Goal: Task Accomplishment & Management: Use online tool/utility

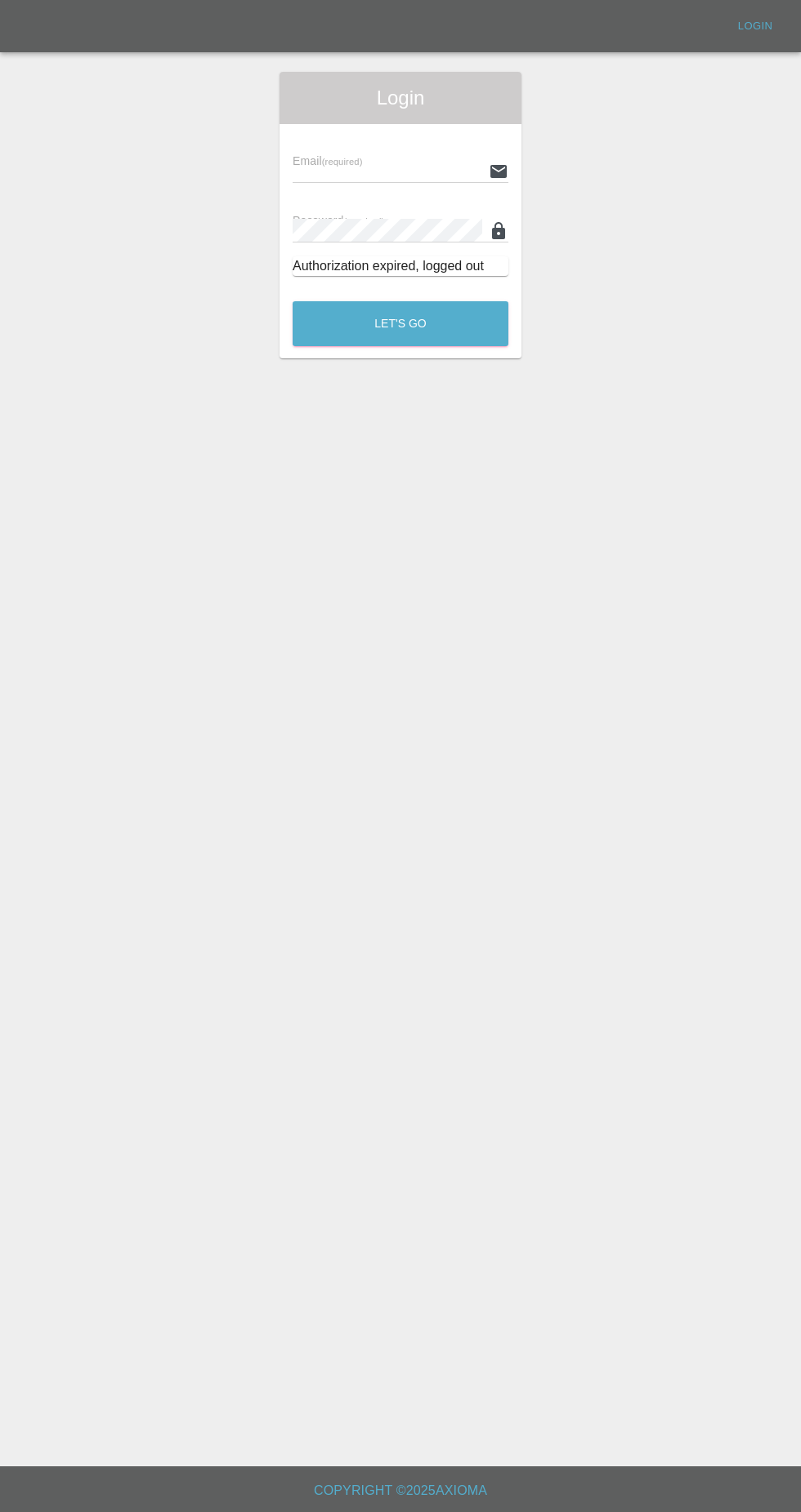
click at [306, 170] on input "text" at bounding box center [387, 170] width 190 height 24
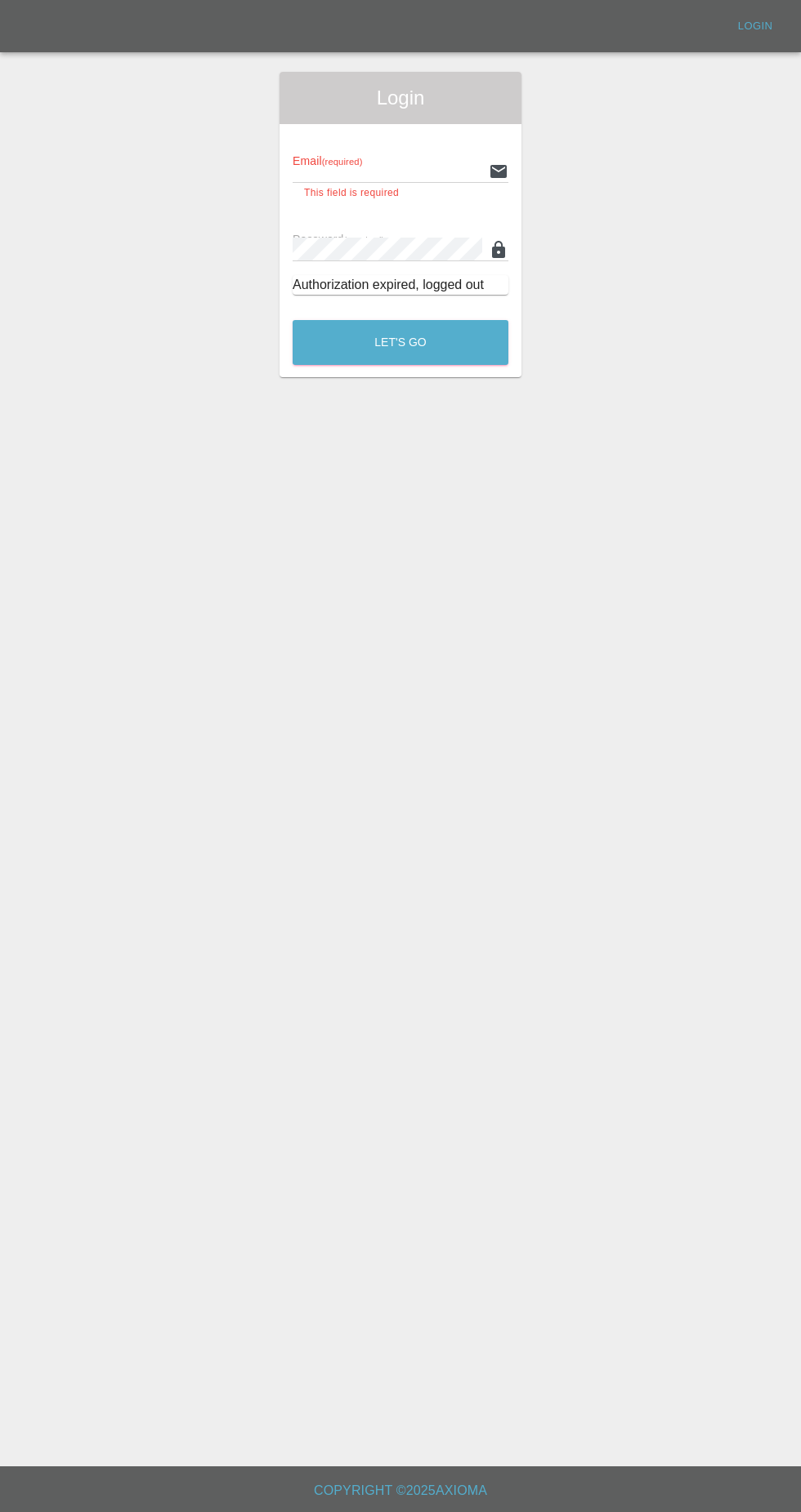
type input "[EMAIL_ADDRESS][DOMAIN_NAME]"
click at [292, 320] on button "Let's Go" at bounding box center [400, 342] width 215 height 45
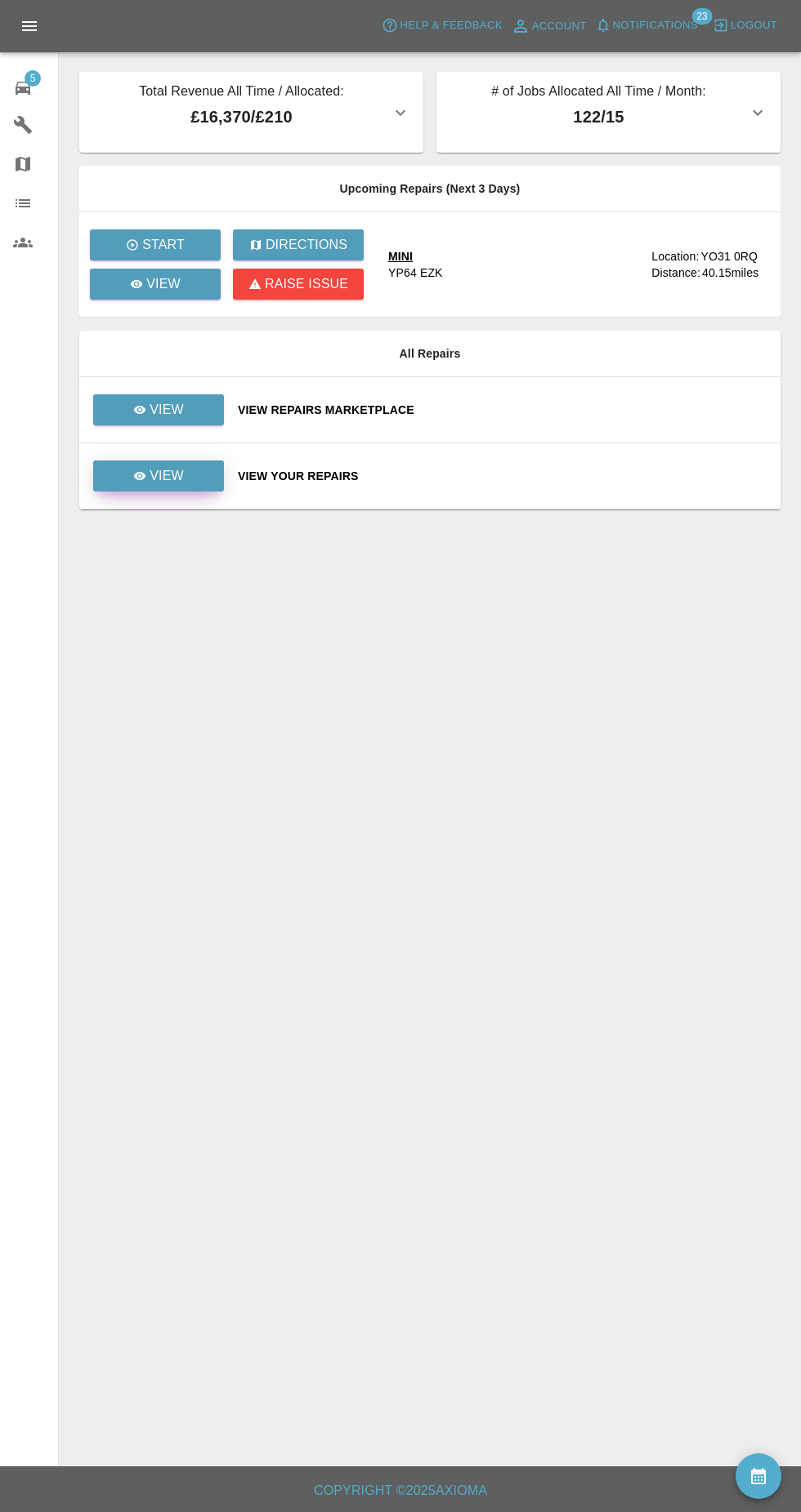
click at [141, 476] on icon at bounding box center [140, 476] width 12 height 9
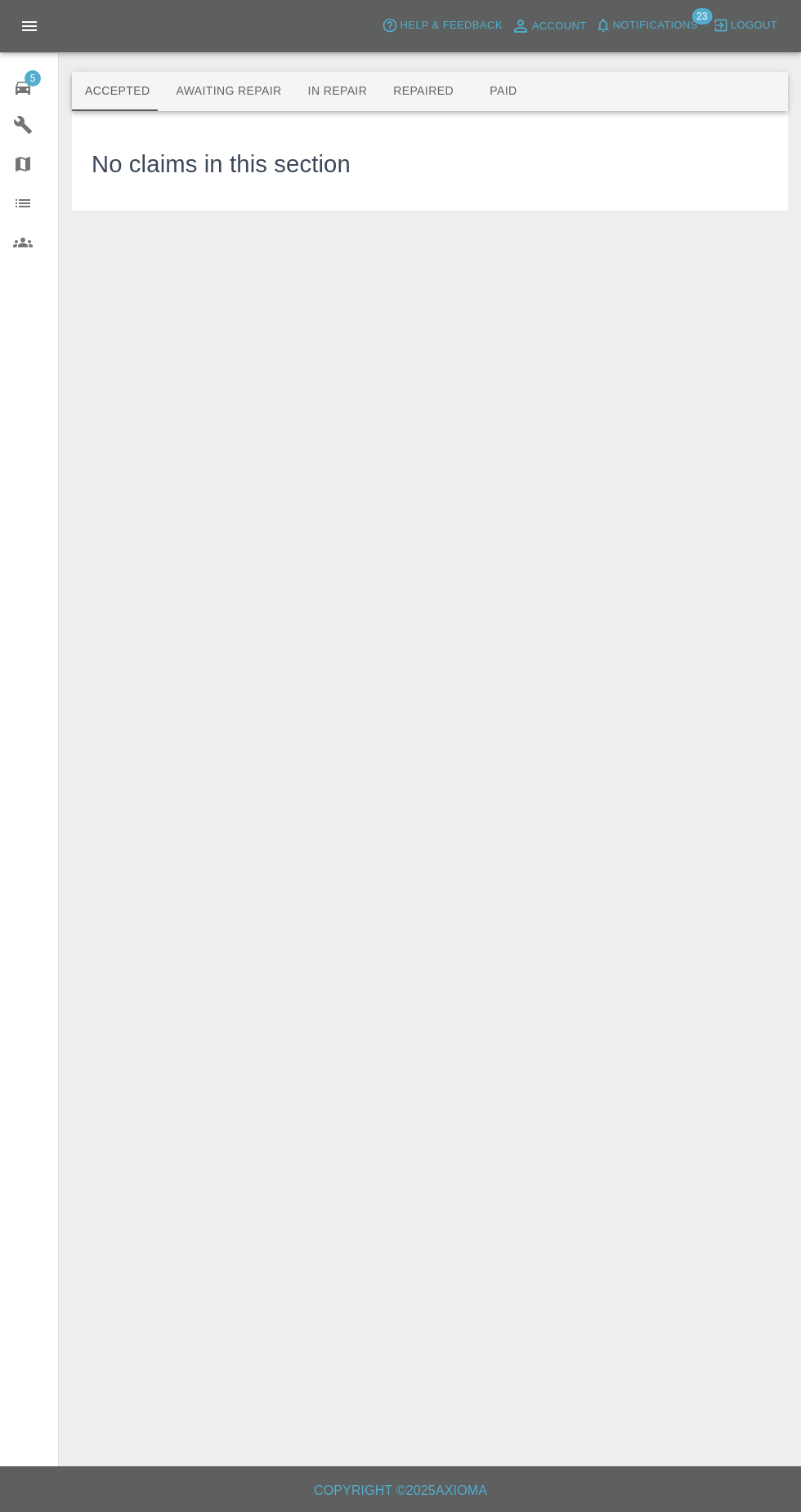
click at [185, 94] on button "Awaiting Repair" at bounding box center [229, 90] width 131 height 39
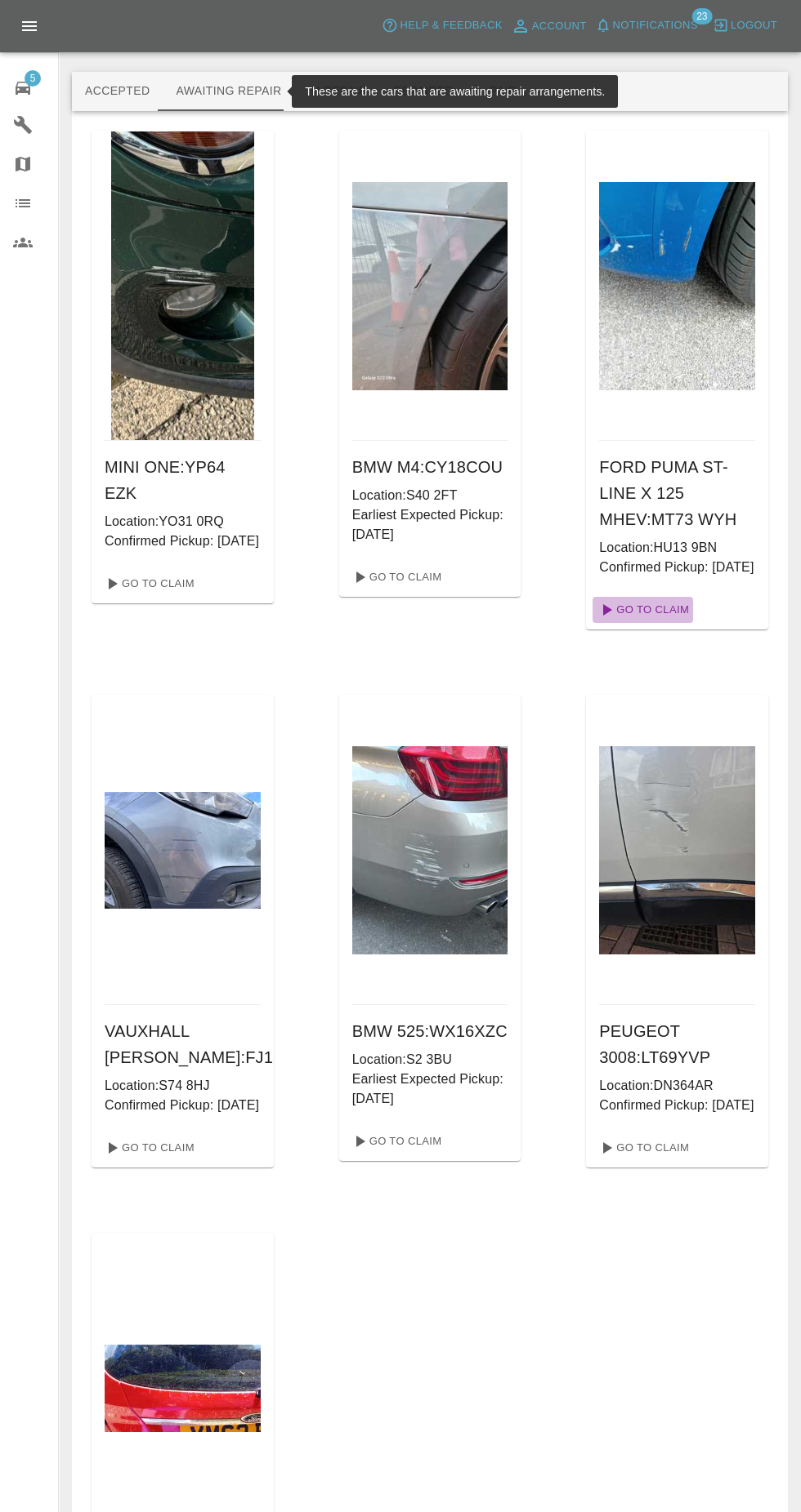
click at [666, 623] on link "Go To Claim" at bounding box center [642, 609] width 100 height 26
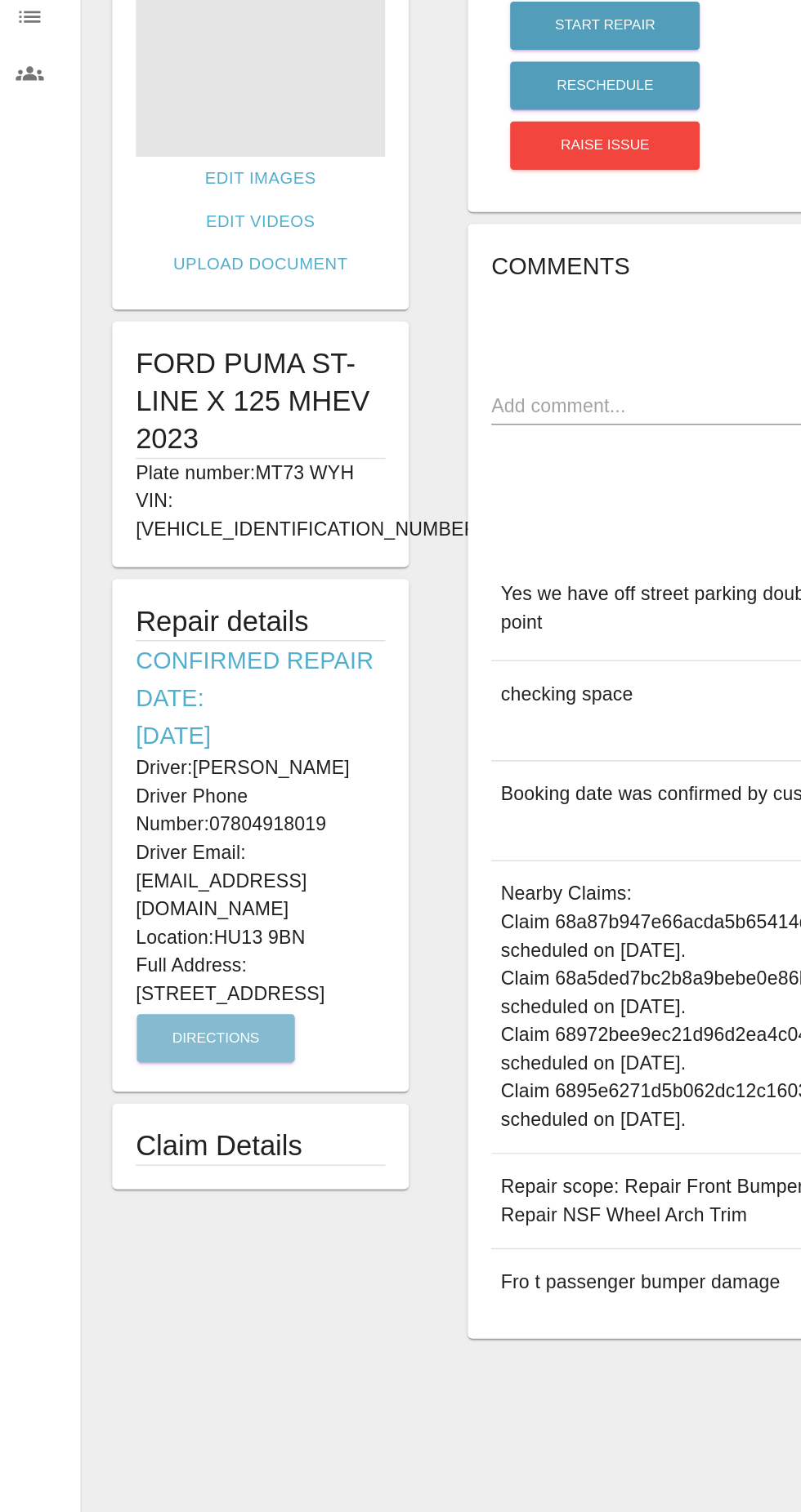
copy div "Driver: [PERSON_NAME] Driver Phone Number: 07804918019 Driver Email: [EMAIL_ADD…"
